Goal: Task Accomplishment & Management: Complete application form

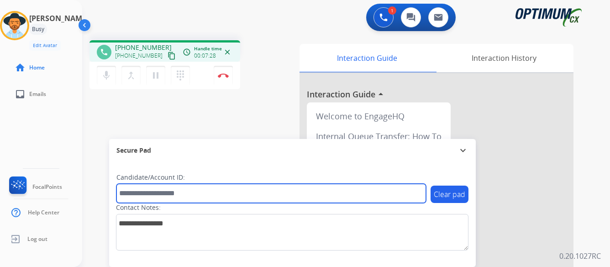
click at [251, 194] on input "text" at bounding box center [271, 193] width 310 height 19
type input "*******"
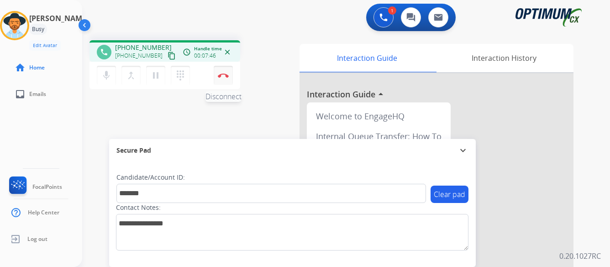
click at [221, 75] on img at bounding box center [223, 75] width 11 height 5
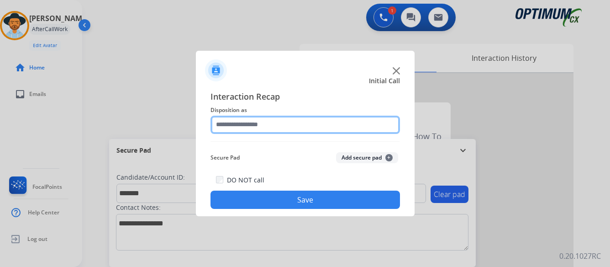
click at [294, 123] on input "text" at bounding box center [304, 125] width 189 height 18
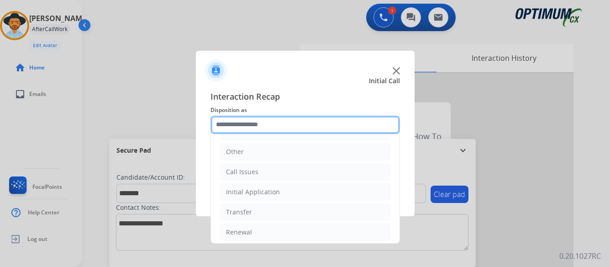
scroll to position [62, 0]
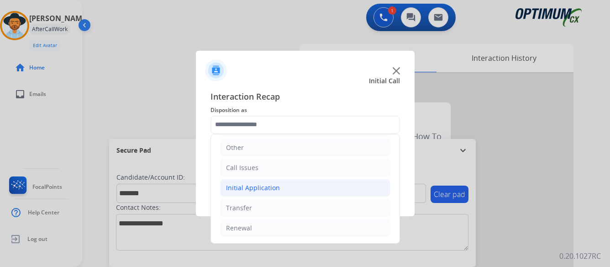
click at [266, 189] on div "Initial Application" at bounding box center [253, 187] width 54 height 9
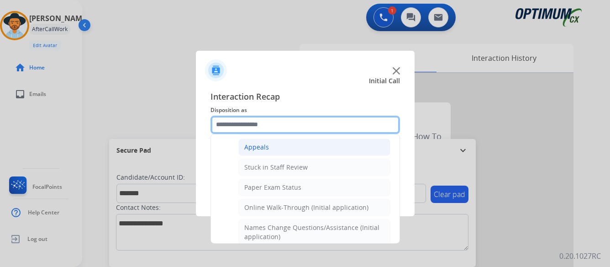
scroll to position [153, 0]
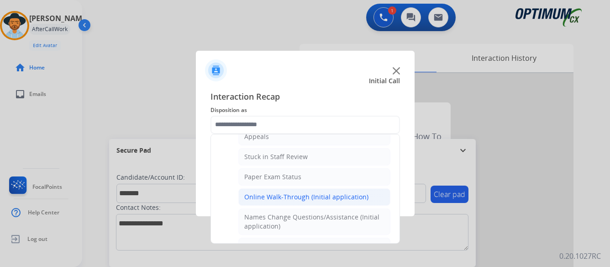
click at [294, 195] on div "Online Walk-Through (Initial application)" at bounding box center [306, 196] width 124 height 9
type input "**********"
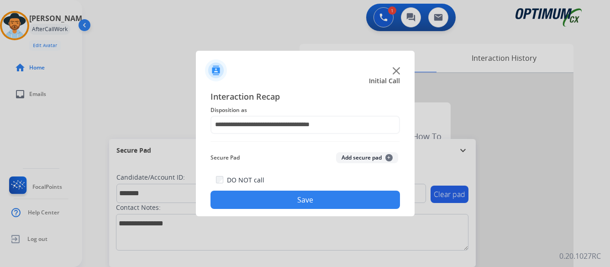
click at [307, 199] on button "Save" at bounding box center [304, 199] width 189 height 18
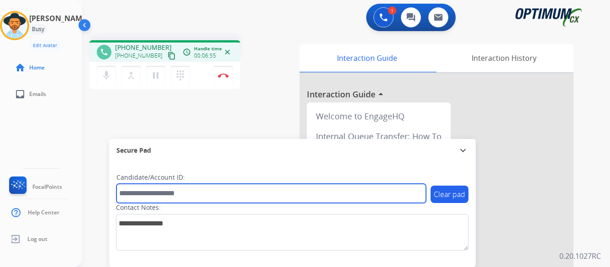
click at [247, 191] on input "text" at bounding box center [271, 193] width 310 height 19
type input "*******"
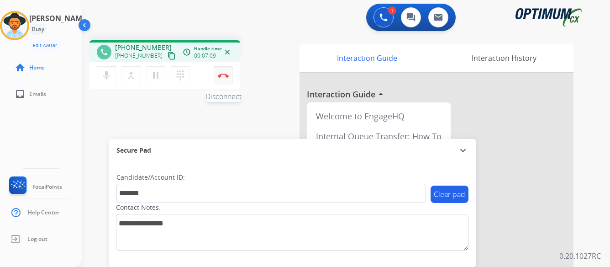
click at [222, 72] on button "Disconnect" at bounding box center [223, 75] width 19 height 19
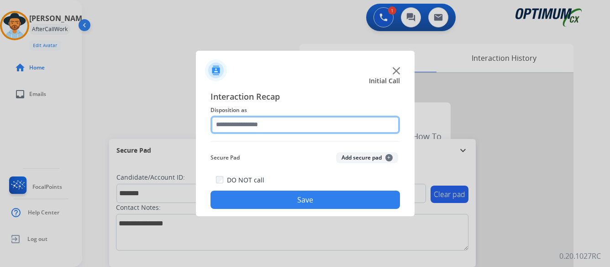
click at [279, 121] on input "text" at bounding box center [304, 125] width 189 height 18
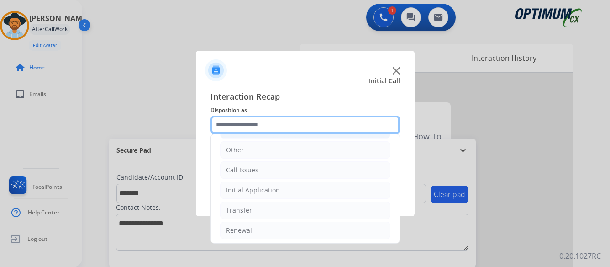
scroll to position [62, 0]
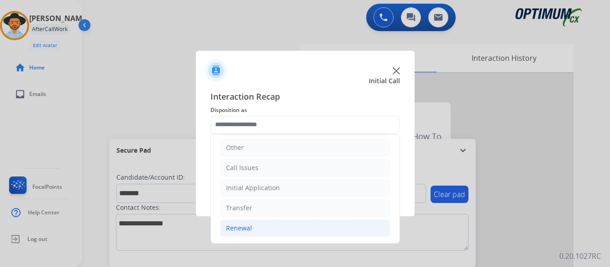
click at [231, 226] on div "Renewal" at bounding box center [239, 227] width 26 height 9
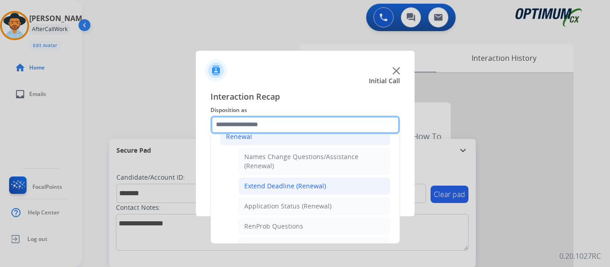
scroll to position [199, 0]
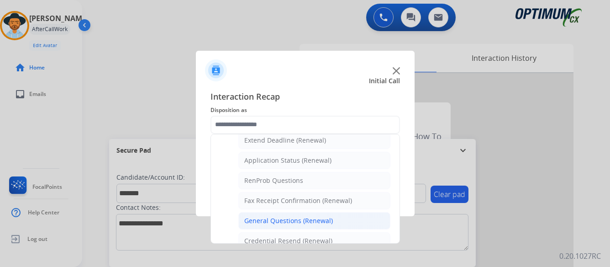
click at [264, 220] on div "General Questions (Renewal)" at bounding box center [288, 220] width 89 height 9
type input "**********"
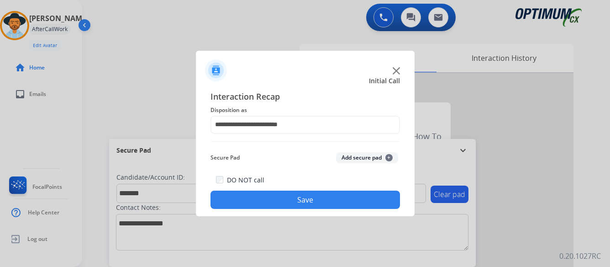
click at [298, 196] on button "Save" at bounding box center [304, 199] width 189 height 18
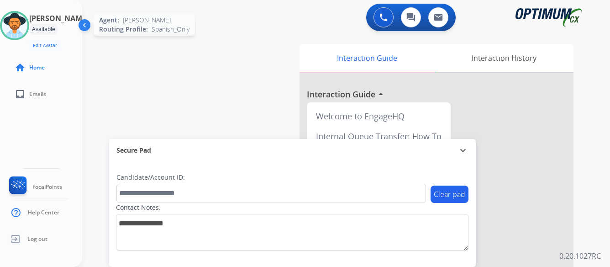
click at [27, 27] on img at bounding box center [15, 26] width 26 height 26
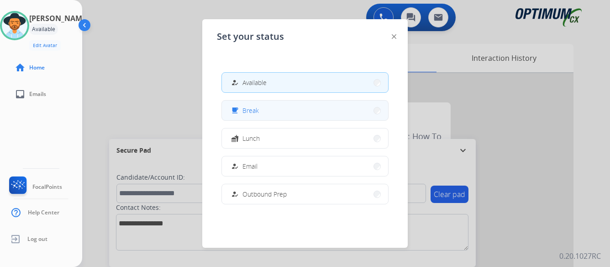
click at [325, 109] on button "free_breakfast Break" at bounding box center [305, 110] width 166 height 20
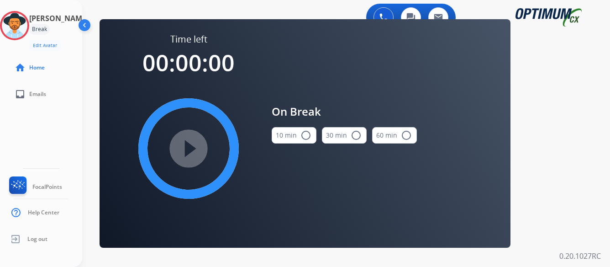
click at [305, 132] on mat-icon "radio_button_unchecked" at bounding box center [305, 135] width 11 height 11
click at [186, 149] on mat-icon "play_circle_filled" at bounding box center [188, 148] width 11 height 11
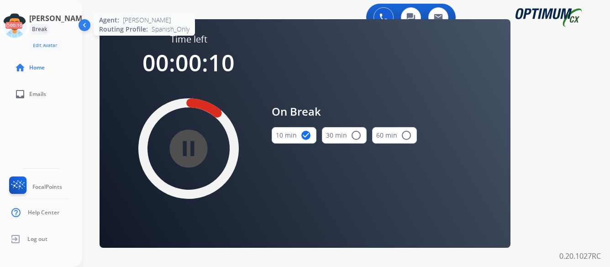
click at [30, 32] on icon at bounding box center [15, 26] width 30 height 30
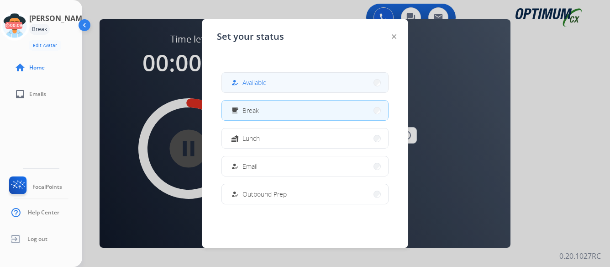
click at [306, 84] on button "how_to_reg Available" at bounding box center [305, 83] width 166 height 20
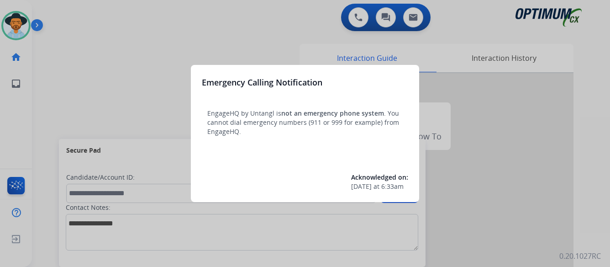
click at [80, 57] on div at bounding box center [305, 133] width 610 height 267
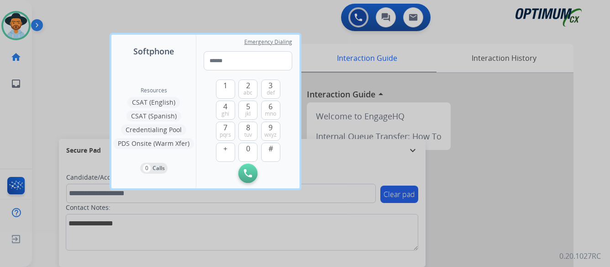
click at [80, 57] on div at bounding box center [305, 133] width 610 height 267
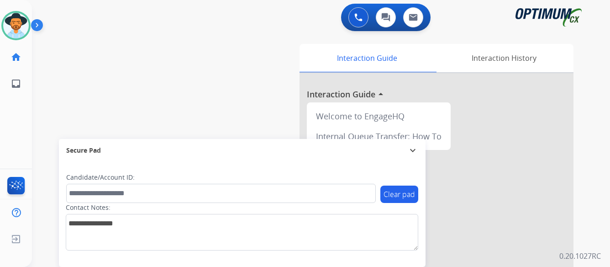
click at [38, 25] on img at bounding box center [39, 26] width 16 height 17
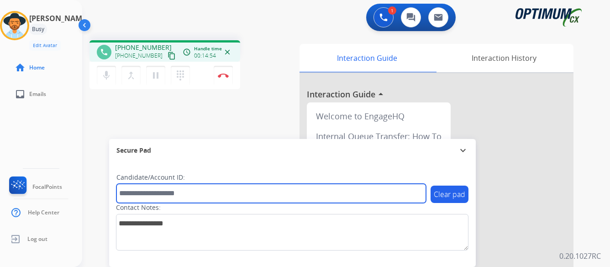
paste input "*******"
type input "*******"
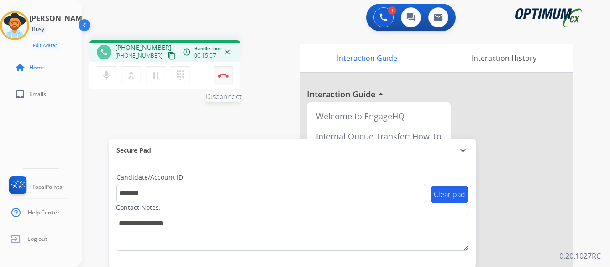
click at [222, 74] on img at bounding box center [223, 75] width 11 height 5
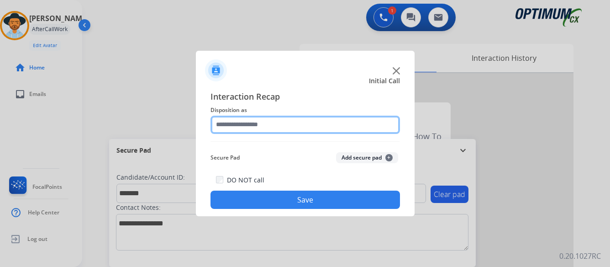
click at [268, 123] on input "text" at bounding box center [304, 125] width 189 height 18
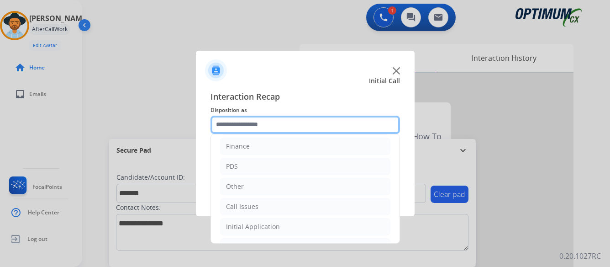
scroll to position [62, 0]
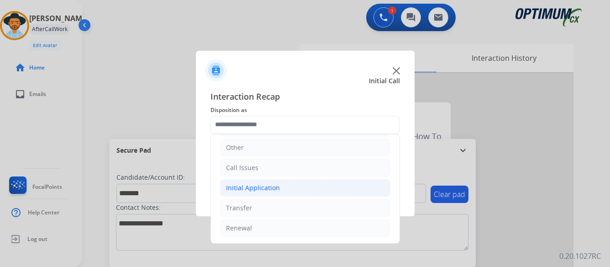
click at [242, 187] on div "Initial Application" at bounding box center [253, 187] width 54 height 9
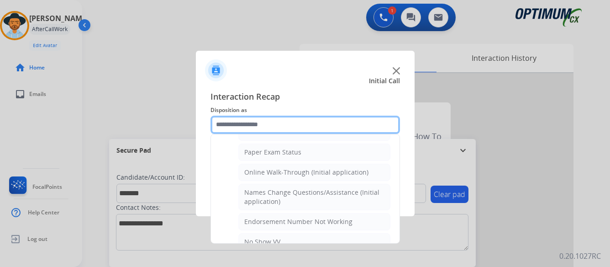
scroll to position [199, 0]
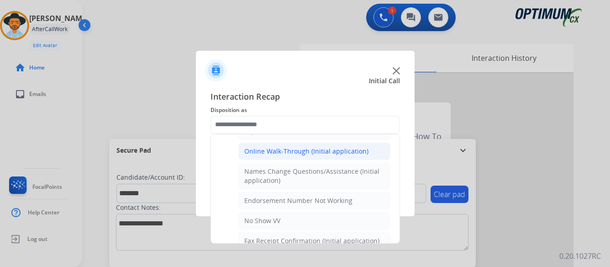
click at [264, 149] on div "Online Walk-Through (Initial application)" at bounding box center [306, 151] width 124 height 9
type input "**********"
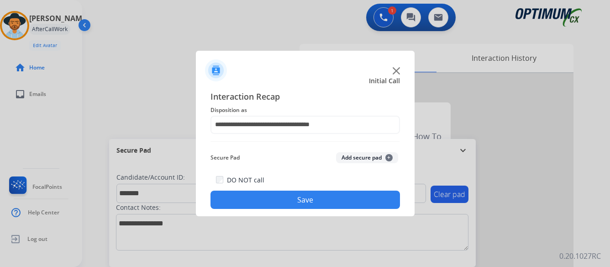
click at [292, 200] on button "Save" at bounding box center [304, 199] width 189 height 18
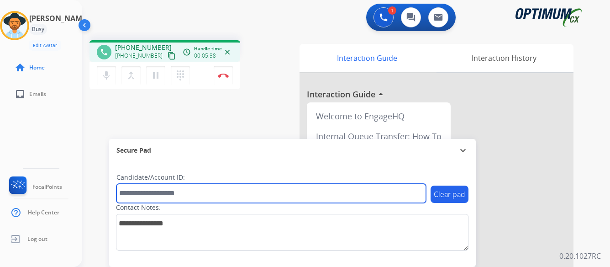
paste input "*******"
type input "*******"
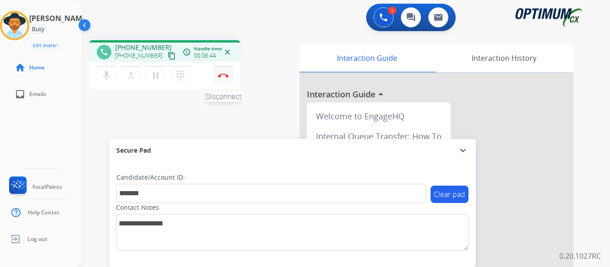
click at [221, 73] on img at bounding box center [223, 75] width 11 height 5
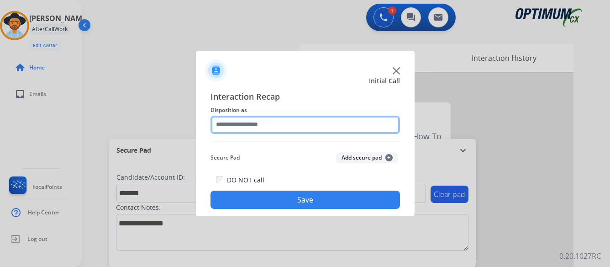
click at [289, 120] on input "text" at bounding box center [304, 125] width 189 height 18
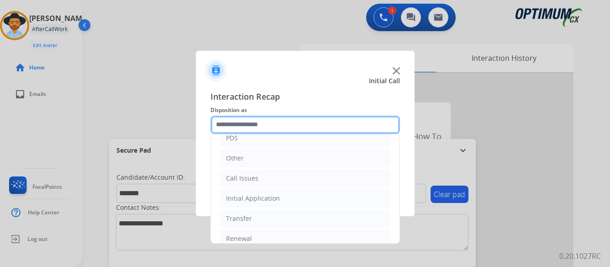
scroll to position [62, 0]
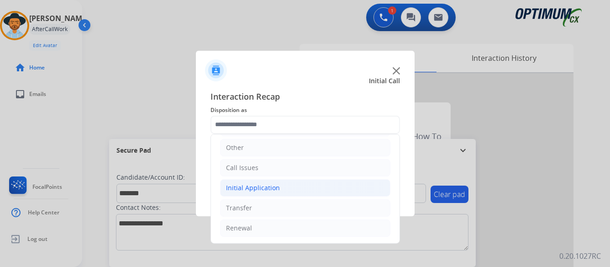
click at [259, 188] on div "Initial Application" at bounding box center [253, 187] width 54 height 9
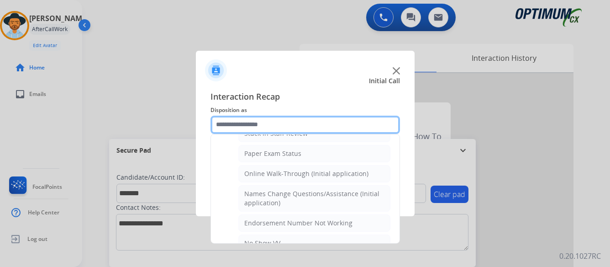
scroll to position [199, 0]
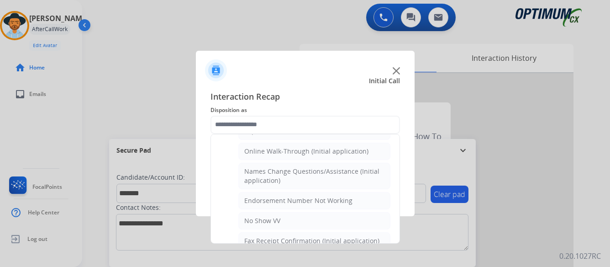
click at [273, 148] on div "Online Walk-Through (Initial application)" at bounding box center [306, 151] width 124 height 9
type input "**********"
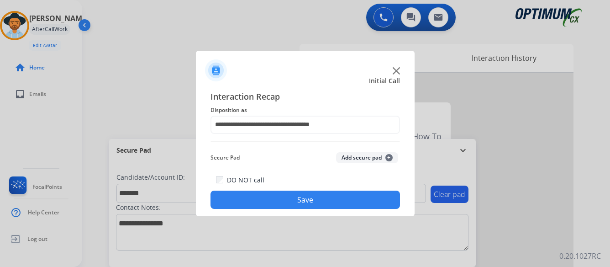
click at [308, 197] on button "Save" at bounding box center [304, 199] width 189 height 18
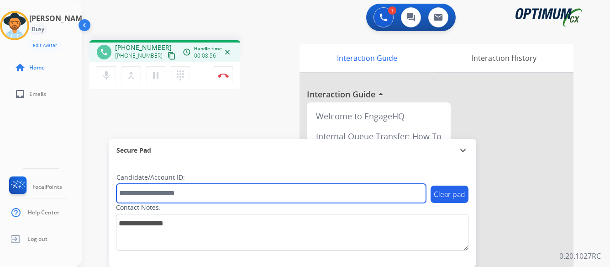
paste input "*******"
type input "*******"
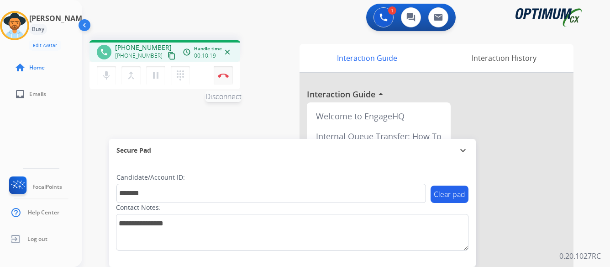
click at [222, 73] on img at bounding box center [223, 75] width 11 height 5
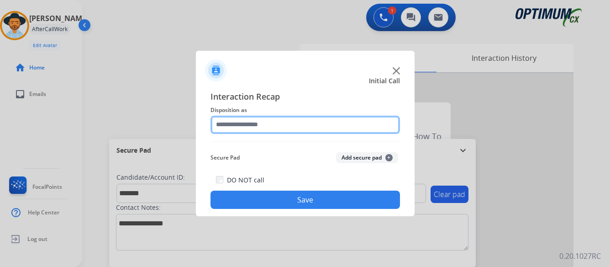
click at [290, 121] on input "text" at bounding box center [304, 125] width 189 height 18
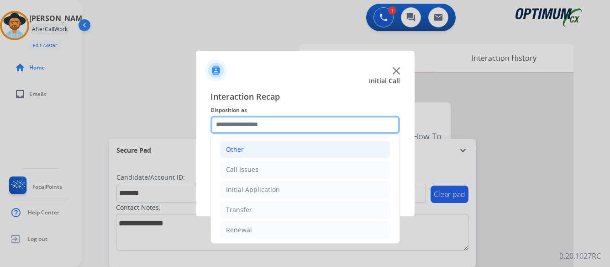
scroll to position [62, 0]
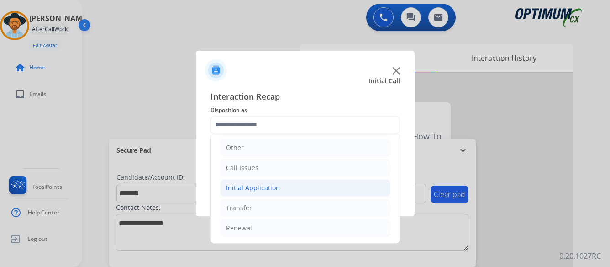
click at [257, 185] on div "Initial Application" at bounding box center [253, 187] width 54 height 9
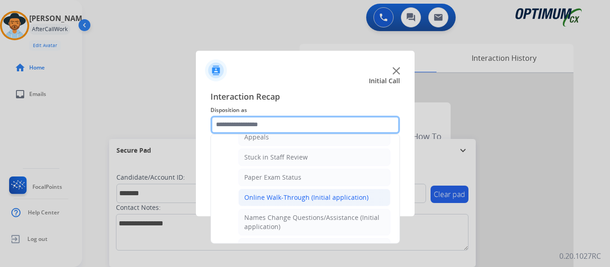
scroll to position [153, 0]
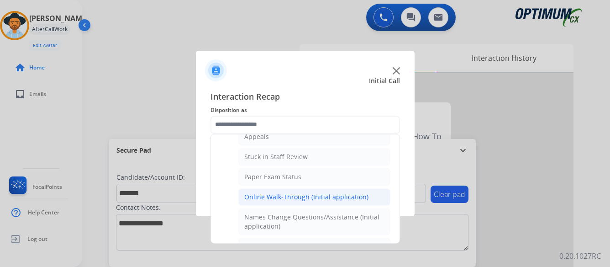
click at [277, 194] on div "Online Walk-Through (Initial application)" at bounding box center [306, 196] width 124 height 9
type input "**********"
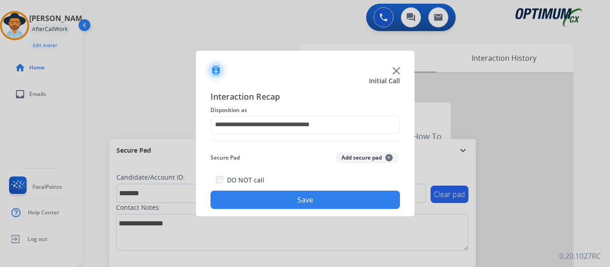
click at [302, 197] on button "Save" at bounding box center [304, 199] width 189 height 18
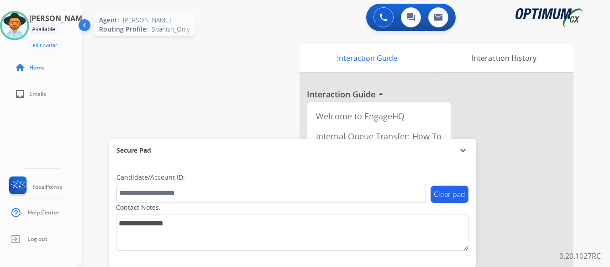
click at [27, 25] on img at bounding box center [15, 26] width 26 height 26
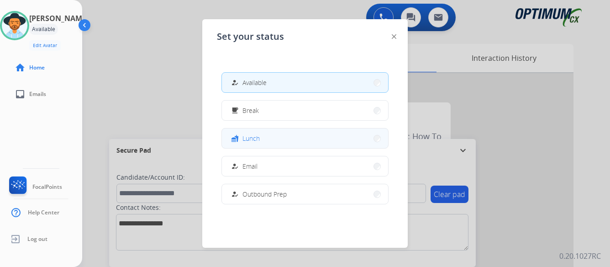
click at [272, 136] on button "fastfood Lunch" at bounding box center [305, 138] width 166 height 20
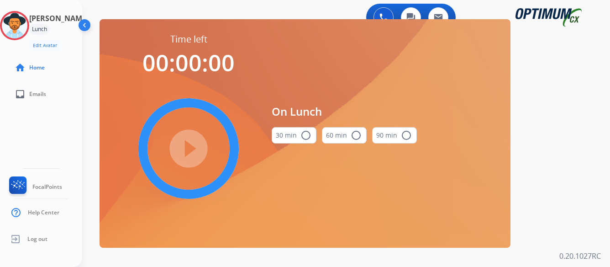
click at [306, 134] on mat-icon "radio_button_unchecked" at bounding box center [305, 135] width 11 height 11
click at [189, 147] on mat-icon "play_circle_filled" at bounding box center [188, 148] width 11 height 11
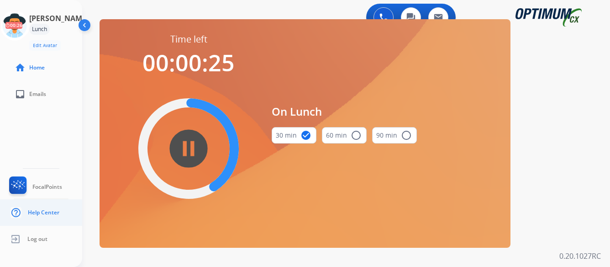
click at [42, 218] on link "Help Center" at bounding box center [33, 212] width 52 height 17
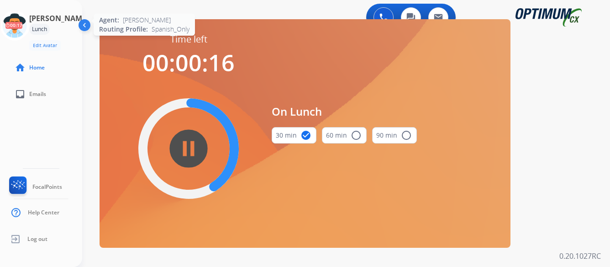
click at [30, 27] on icon at bounding box center [15, 26] width 30 height 30
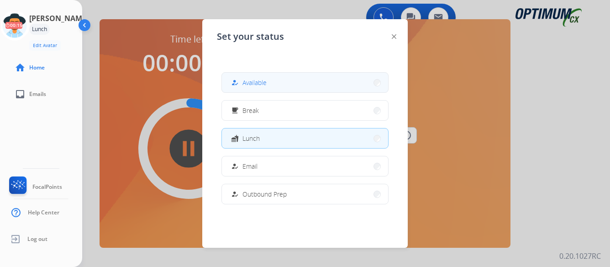
click at [306, 81] on button "how_to_reg Available" at bounding box center [305, 83] width 166 height 20
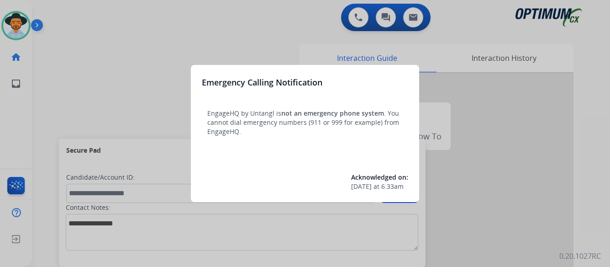
click at [89, 90] on div at bounding box center [305, 133] width 610 height 267
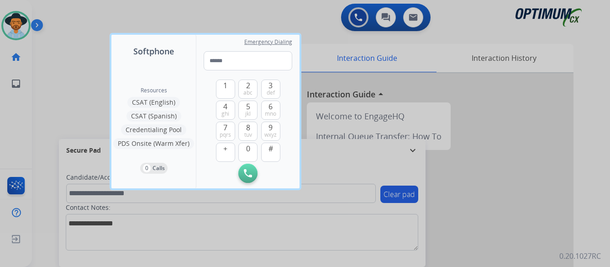
click at [89, 90] on div at bounding box center [305, 133] width 610 height 267
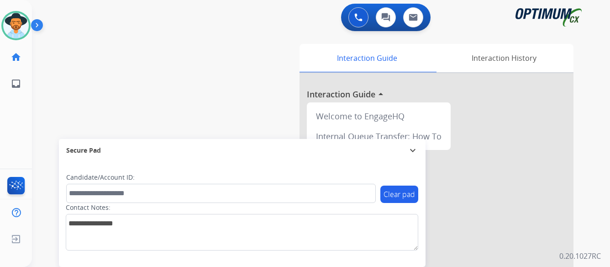
click at [38, 24] on img at bounding box center [39, 26] width 16 height 17
